Goal: Transaction & Acquisition: Purchase product/service

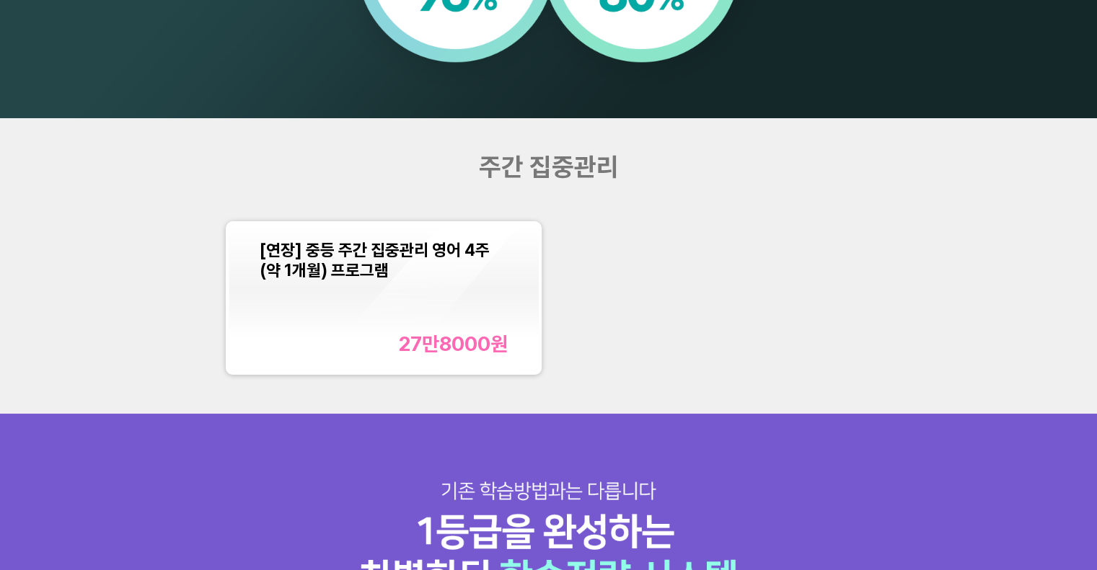
scroll to position [1344, 0]
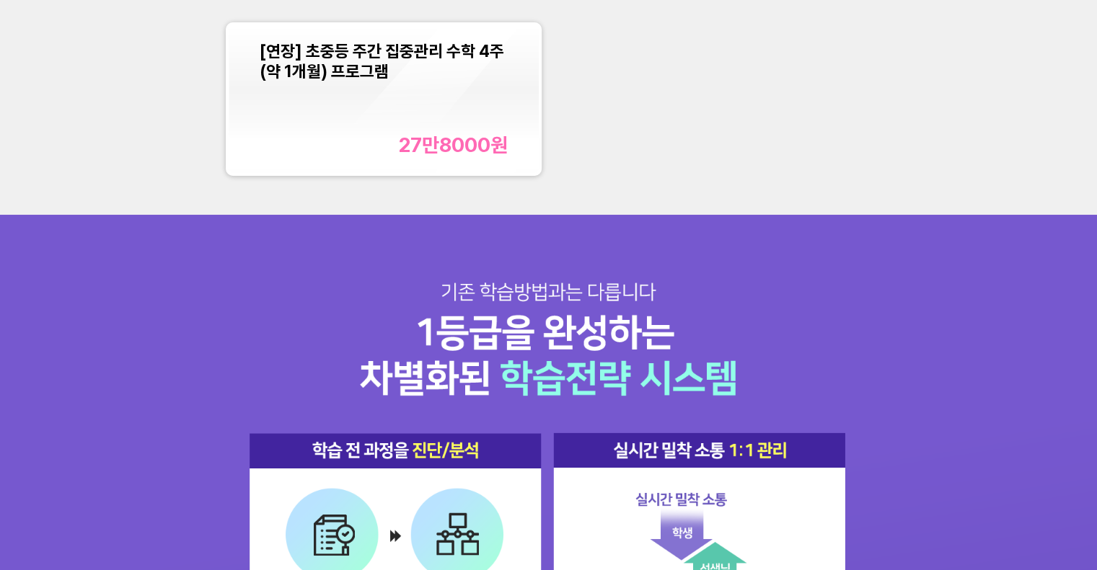
scroll to position [1549, 0]
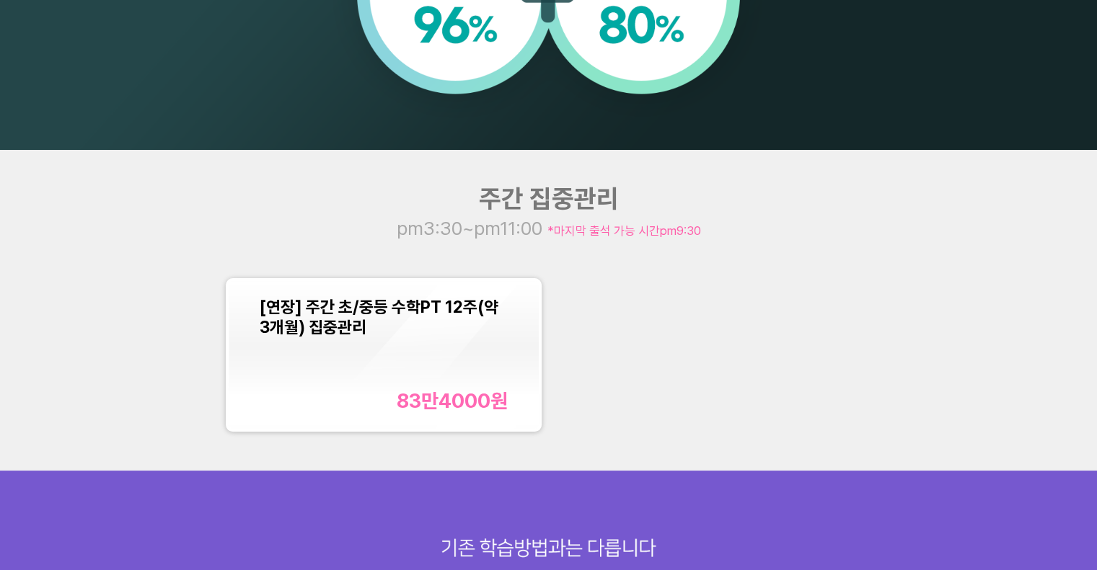
scroll to position [1320, 0]
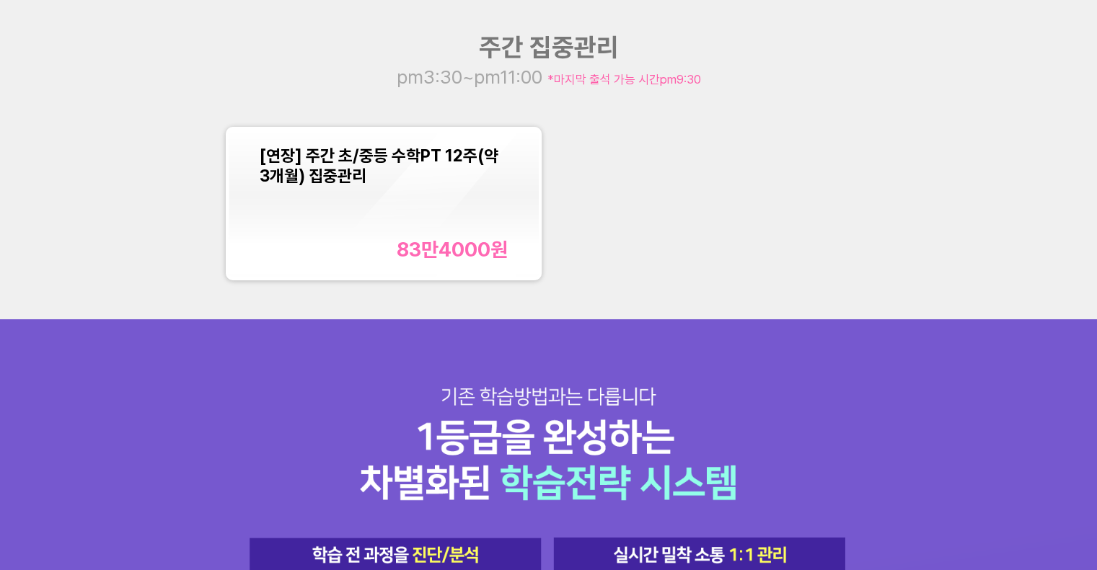
scroll to position [1468, 0]
